Goal: Task Accomplishment & Management: Use online tool/utility

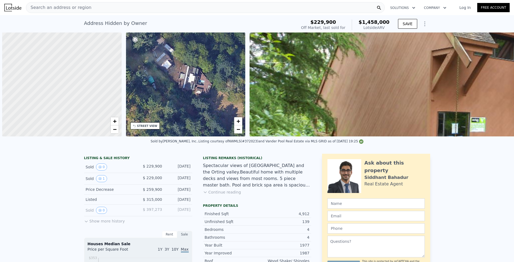
scroll to position [0, 2]
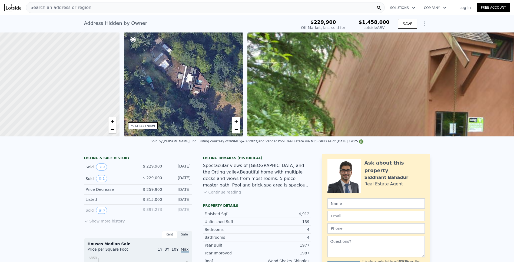
click at [95, 224] on button "Show more history" at bounding box center [104, 220] width 41 height 8
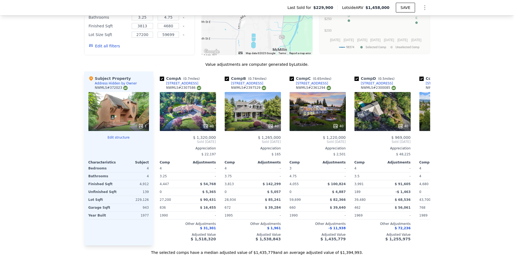
scroll to position [603, 0]
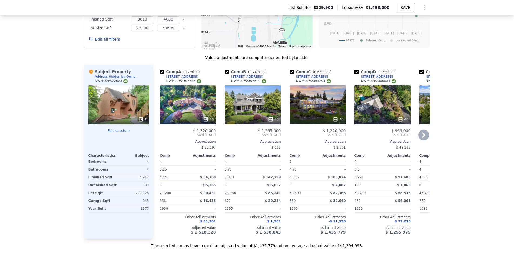
click at [178, 103] on div "40" at bounding box center [188, 104] width 56 height 39
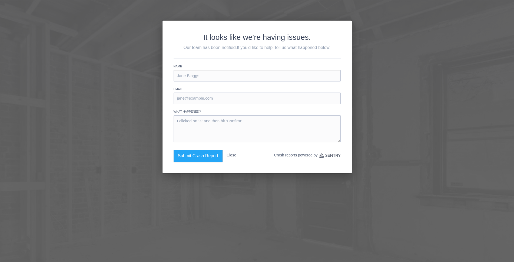
click at [125, 81] on div "It looks like we're having issues. Our team has been notified. If you'd like to…" at bounding box center [257, 131] width 514 height 262
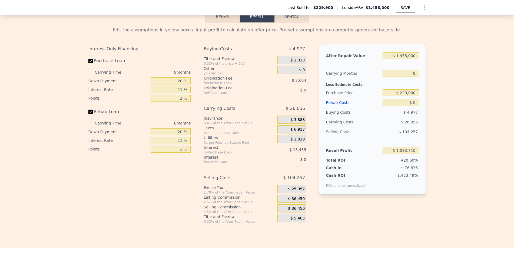
scroll to position [881, 0]
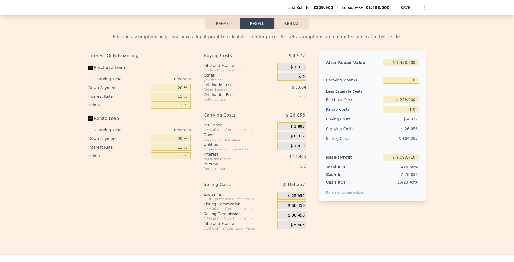
click at [222, 29] on button "Rehab" at bounding box center [222, 23] width 35 height 11
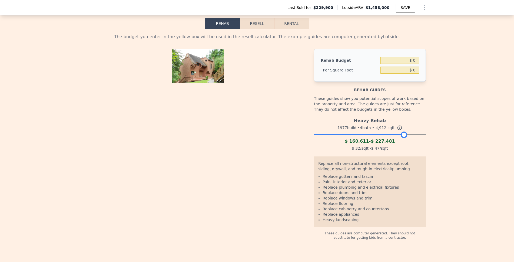
drag, startPoint x: 420, startPoint y: 143, endPoint x: 402, endPoint y: 141, distance: 18.2
click at [402, 138] on div at bounding box center [404, 134] width 6 height 6
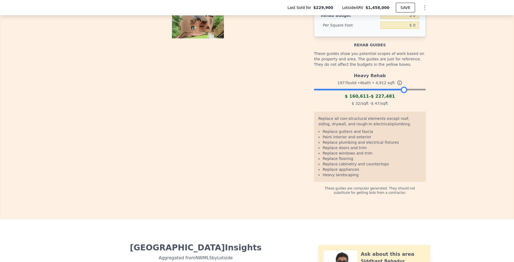
scroll to position [879, 0]
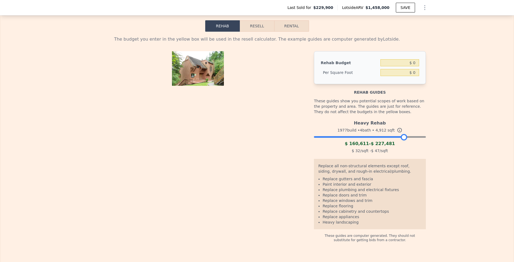
click at [253, 32] on button "Resell" at bounding box center [257, 25] width 34 height 11
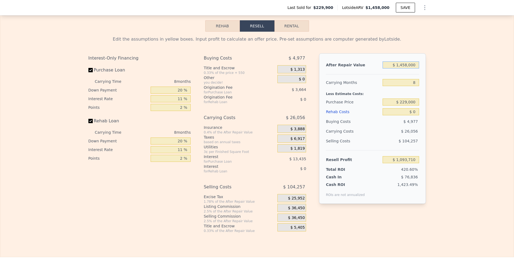
click at [405, 68] on input "$ 1,458,000" at bounding box center [401, 64] width 36 height 7
type input "$ 14,000"
type input "-$ 243,728"
type input "$ 1,000"
type input "-$ 255,769"
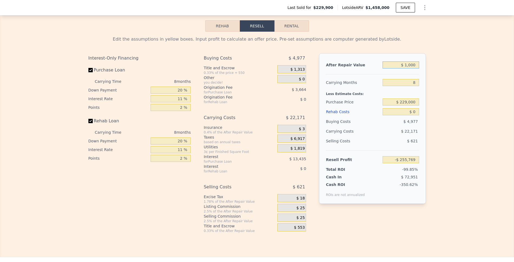
type input "$ 000"
type input "-$ 256,695"
type input "$ 35,000"
type input "-$ 224,278"
type input "$ 350,000"
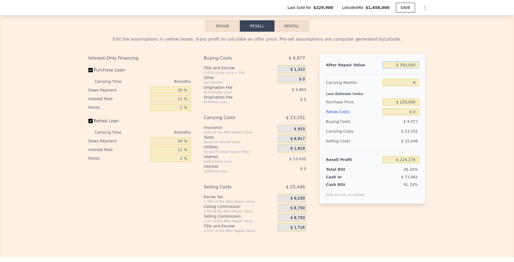
type input "$ 67,476"
type input "$ 1,350,000"
type input "$ 993,679"
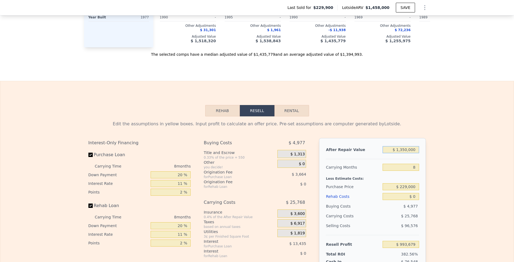
scroll to position [739, 0]
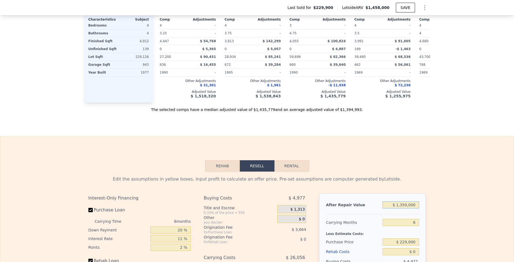
type input "$ 1,458,000"
type input "$ 1,093,710"
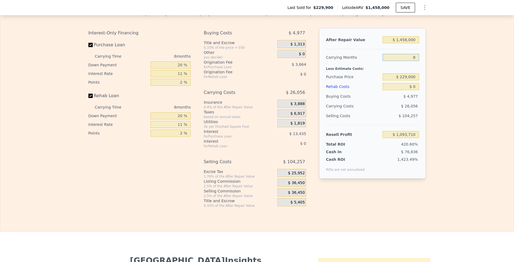
click at [415, 61] on input "8" at bounding box center [401, 57] width 36 height 7
type input "5"
type input "$ 1,103,481"
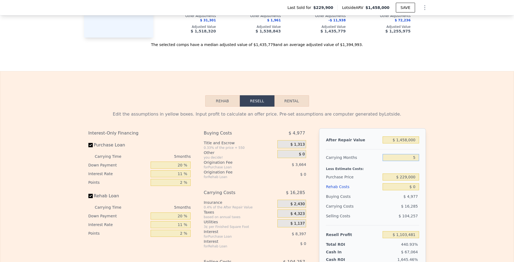
scroll to position [894, 0]
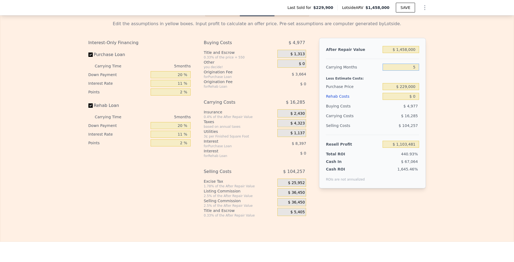
click at [220, 16] on button "Rehab" at bounding box center [222, 10] width 35 height 11
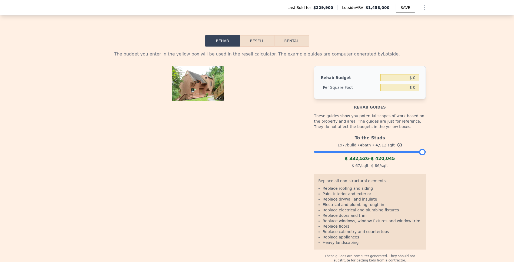
scroll to position [786, 0]
